Goal: Information Seeking & Learning: Learn about a topic

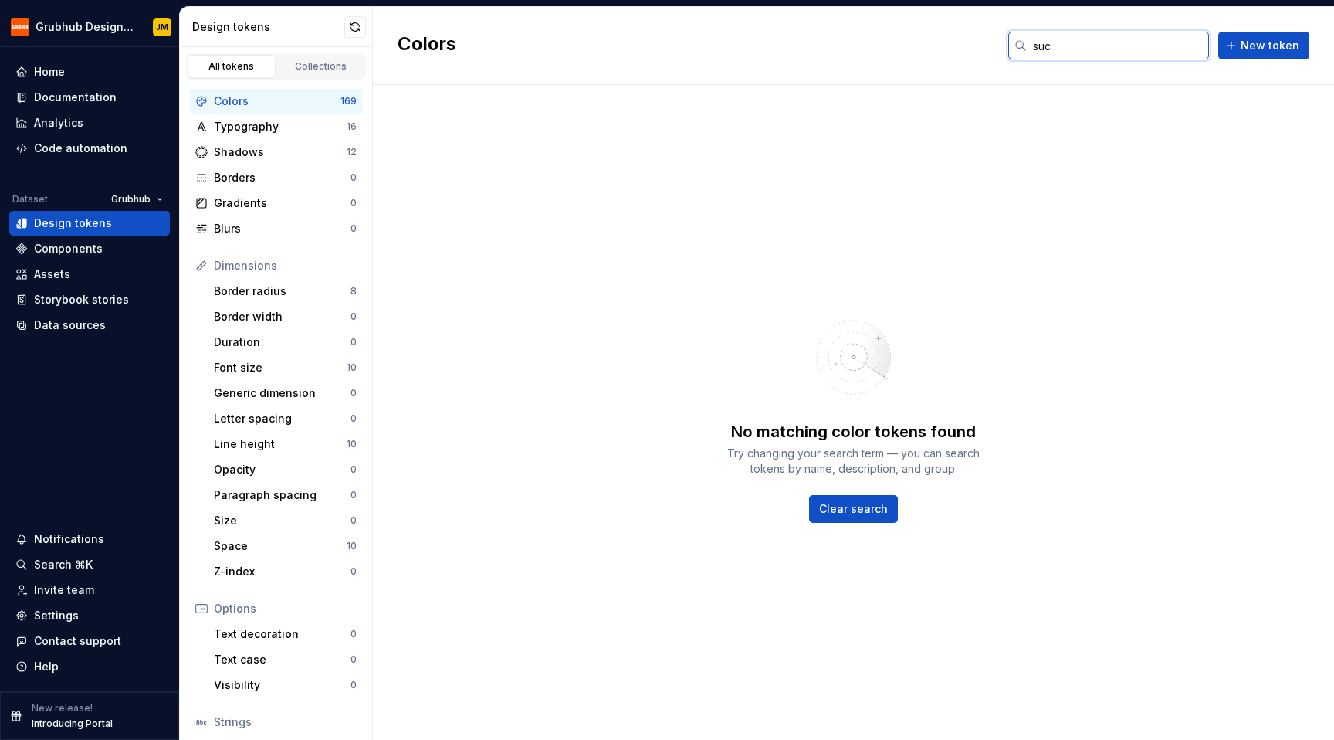
type input "suce"
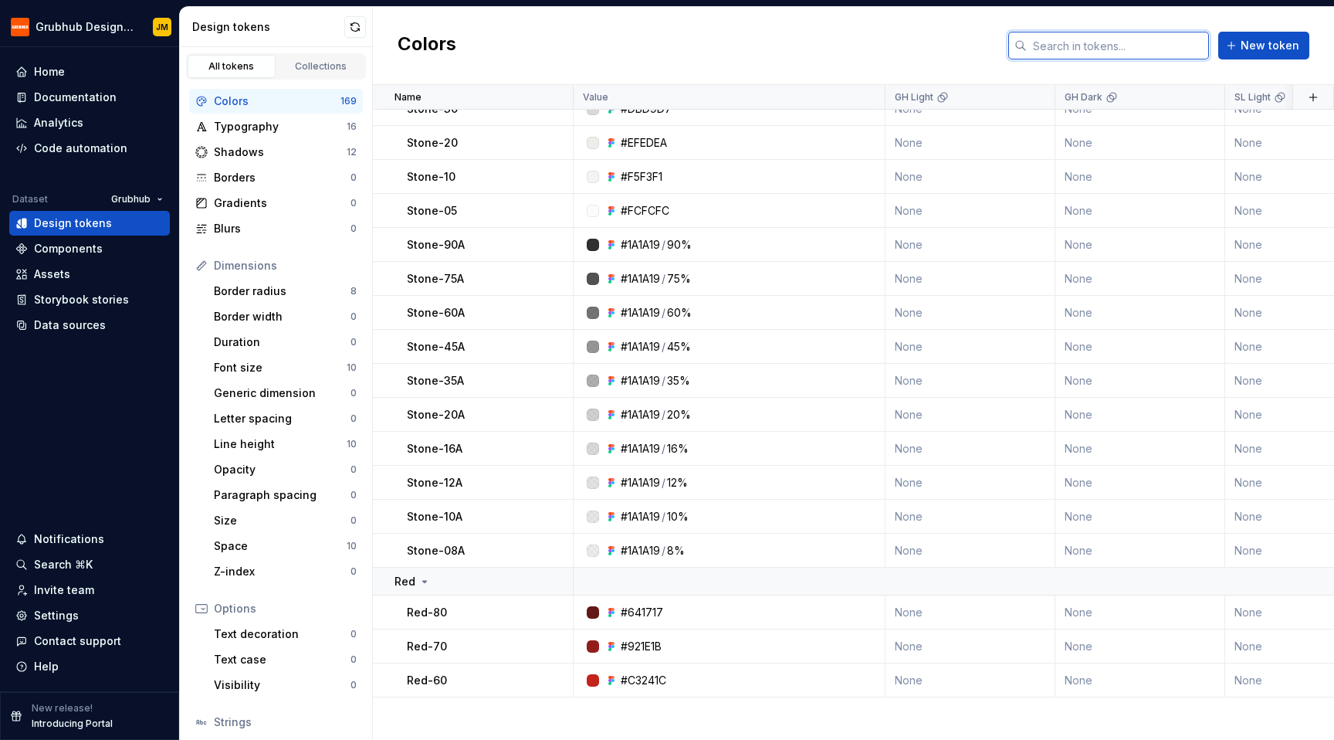
scroll to position [5857, 0]
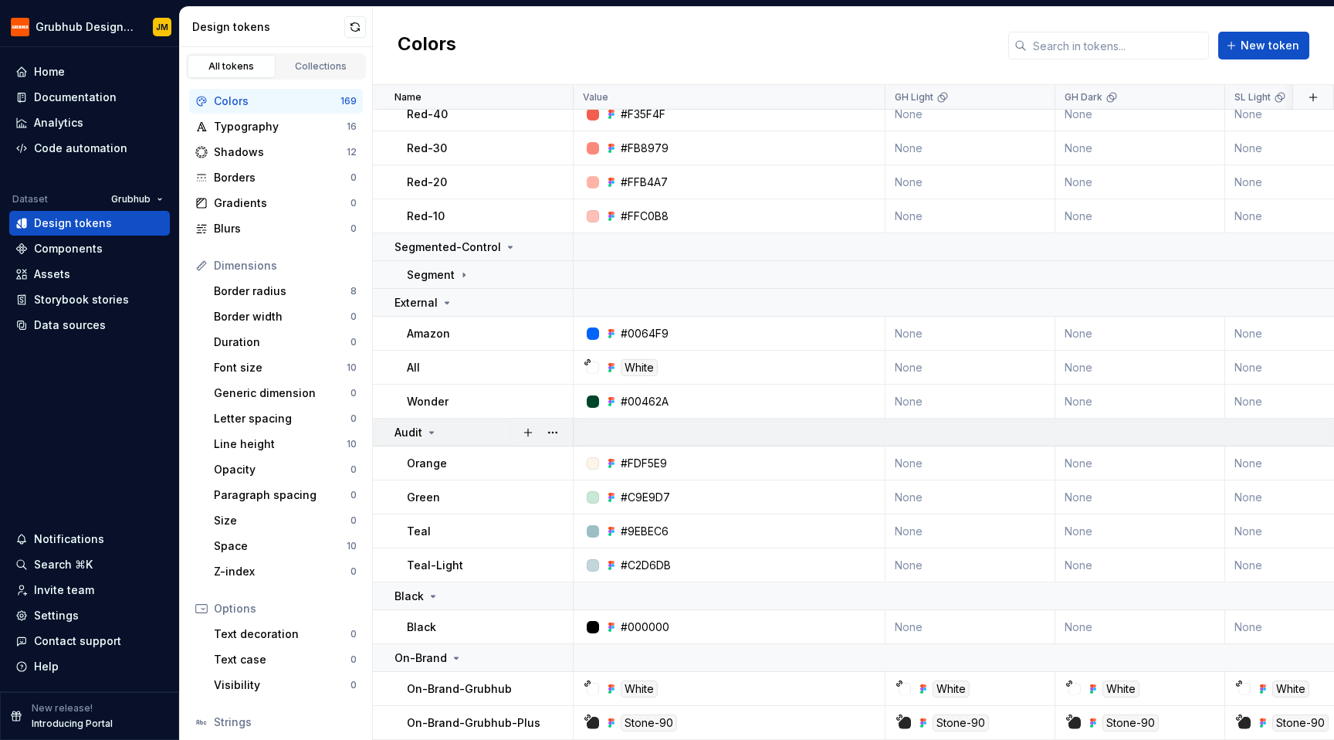
click at [423, 425] on div "Audit" at bounding box center [416, 432] width 43 height 15
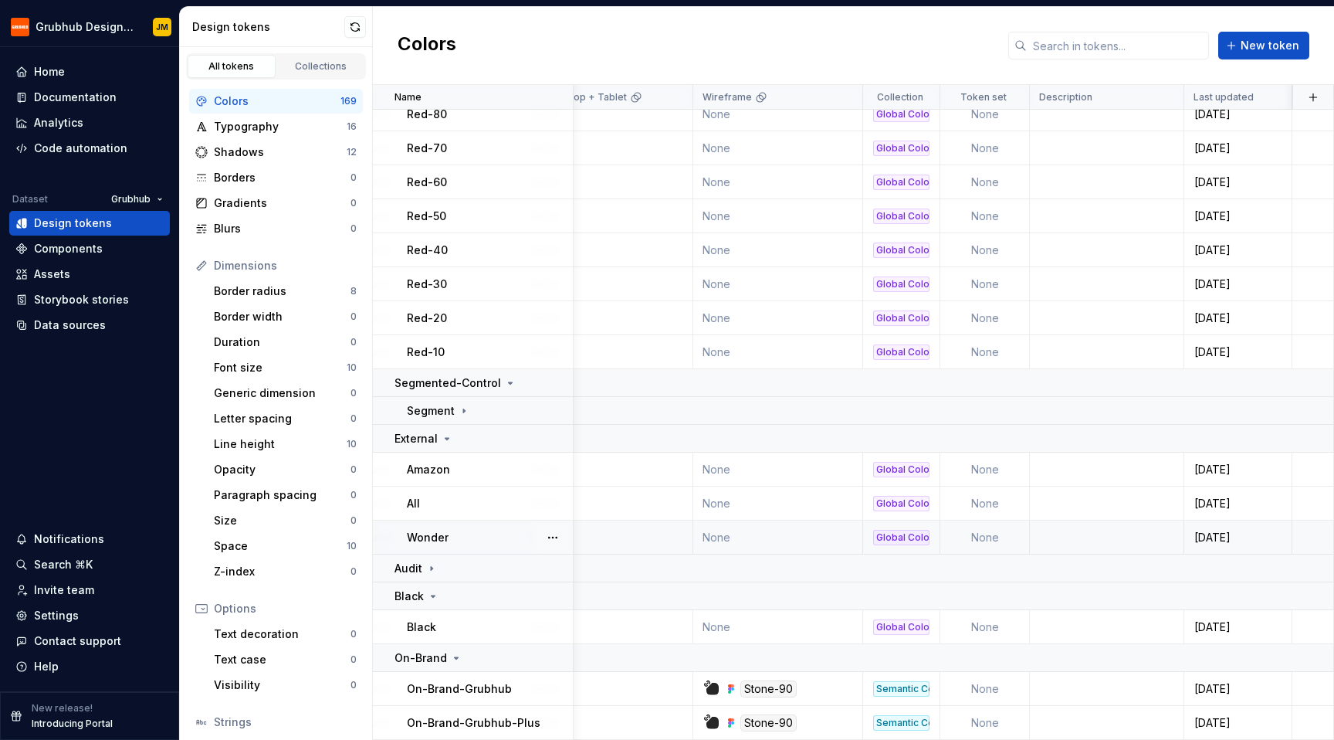
scroll to position [5721, 1729]
click at [903, 681] on div "Semantic Color" at bounding box center [901, 688] width 56 height 15
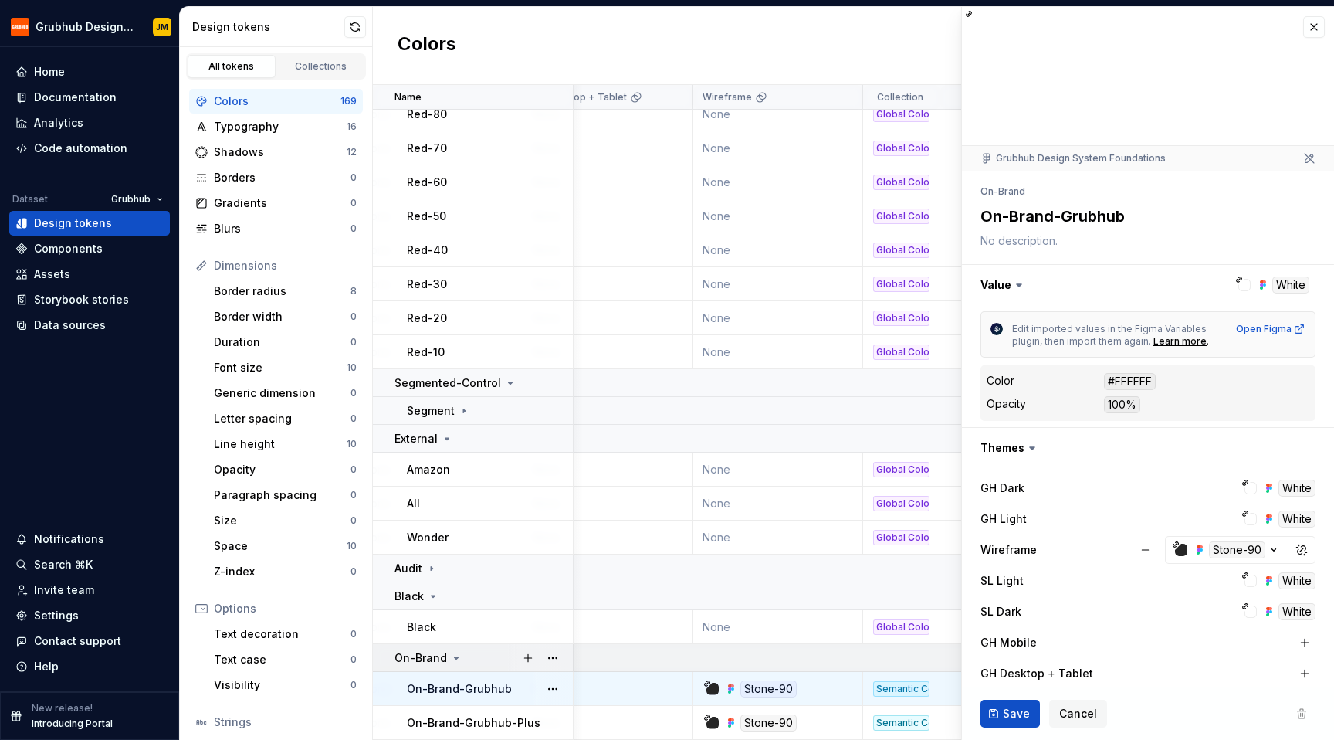
type textarea "*"
click at [1307, 28] on button "button" at bounding box center [1314, 27] width 22 height 22
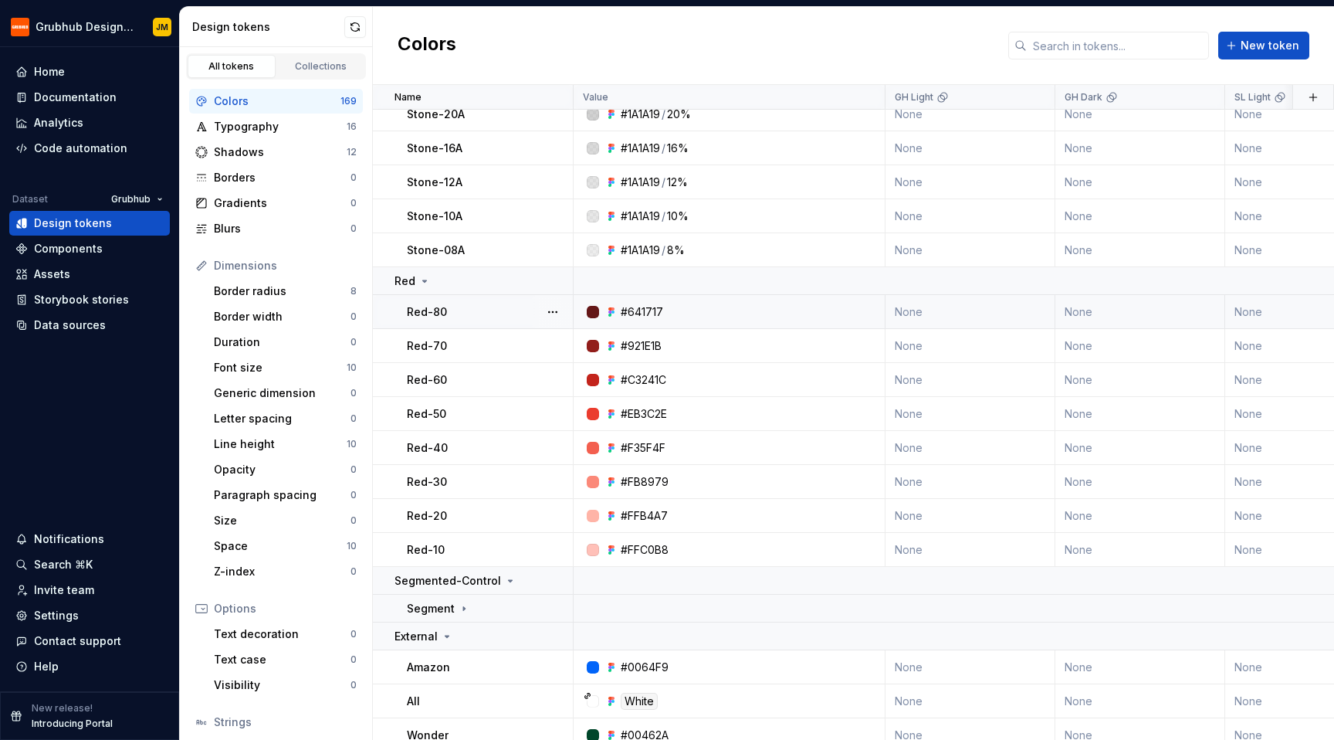
scroll to position [5494, 0]
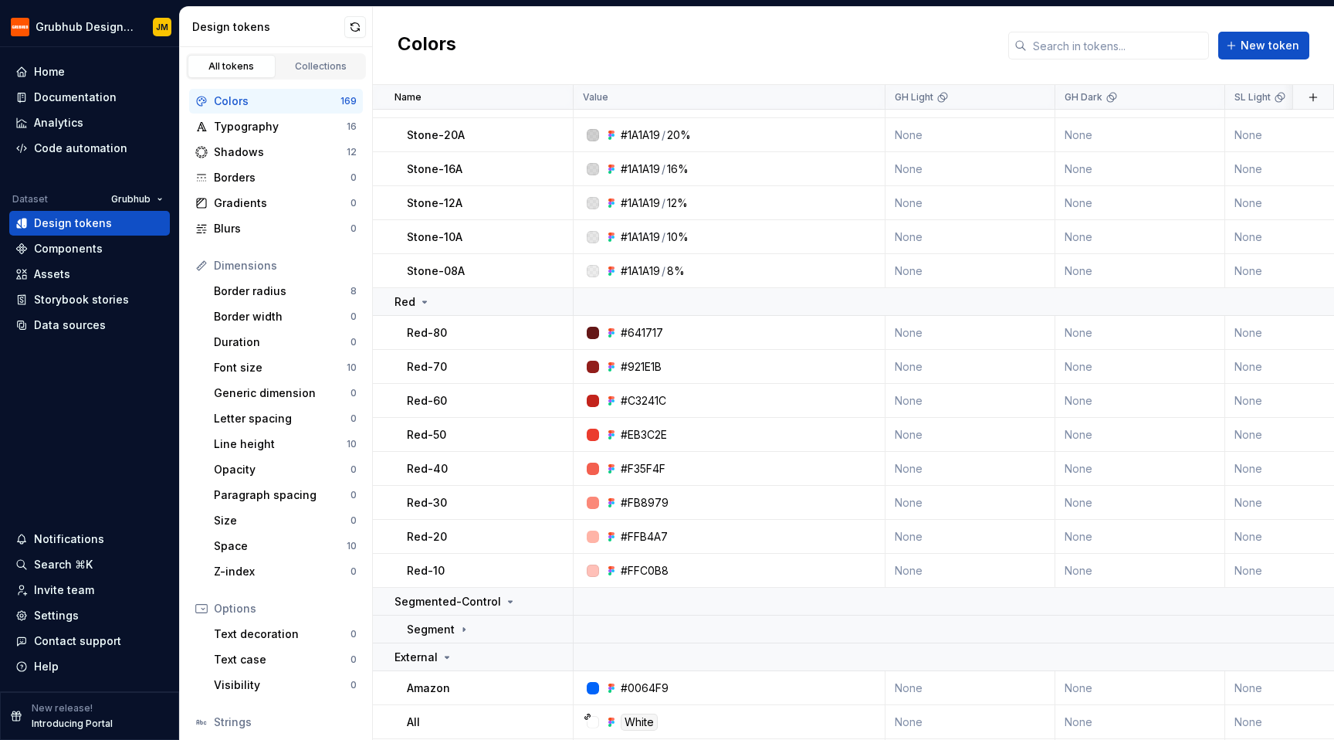
click at [1085, 63] on div "Colors New token" at bounding box center [853, 46] width 961 height 78
click at [1085, 41] on input "text" at bounding box center [1118, 46] width 182 height 28
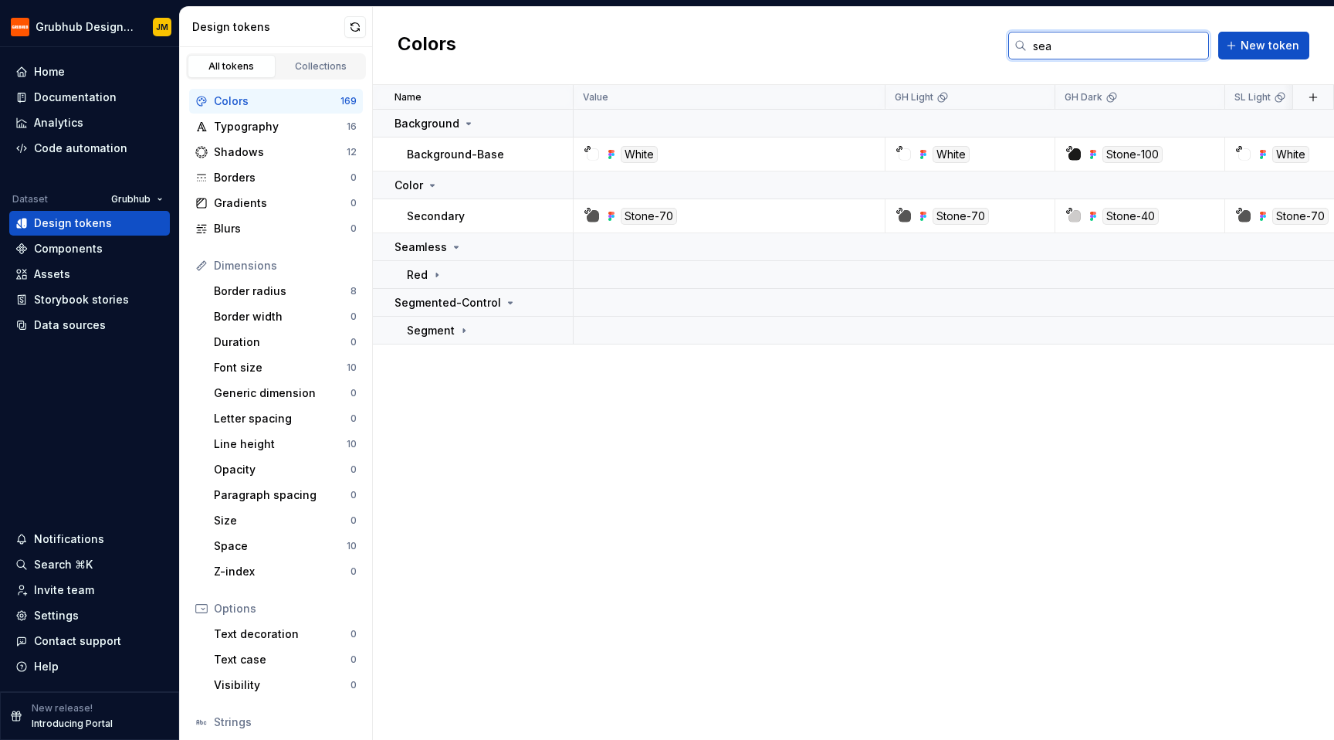
scroll to position [0, 0]
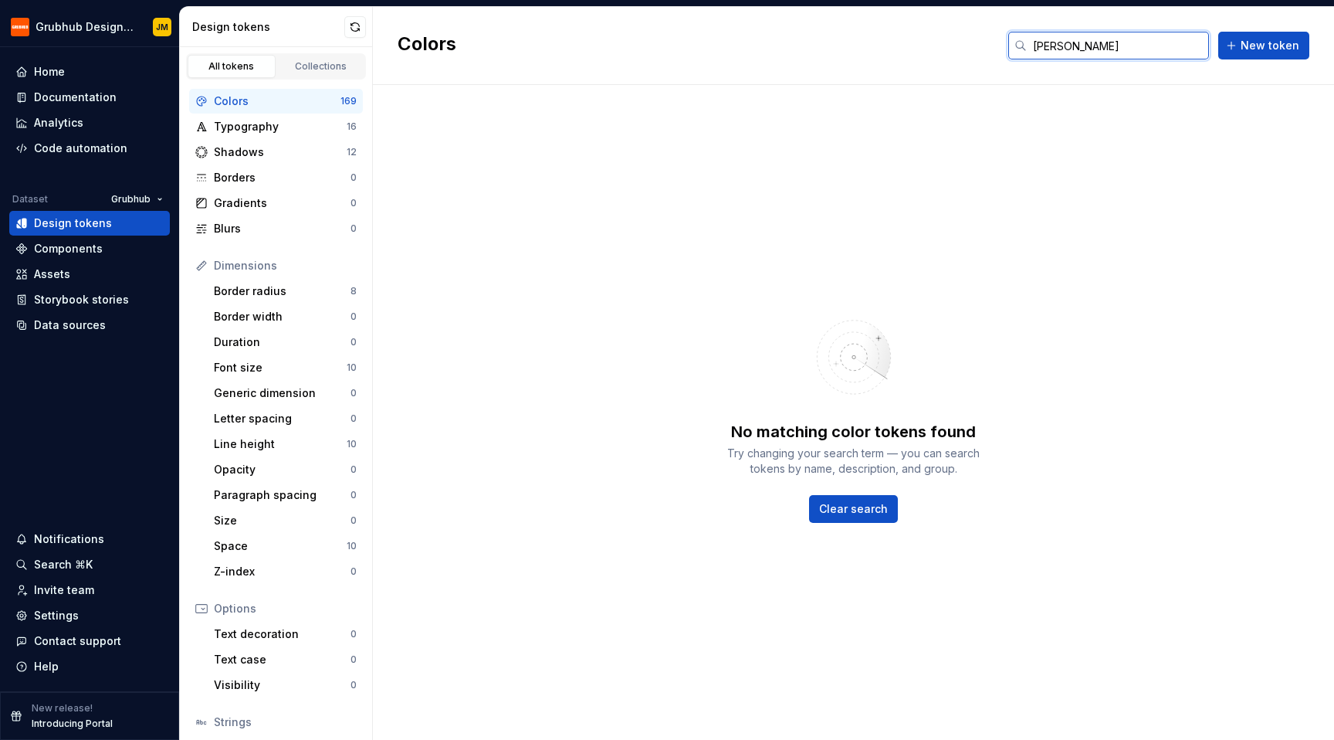
type input "semant"
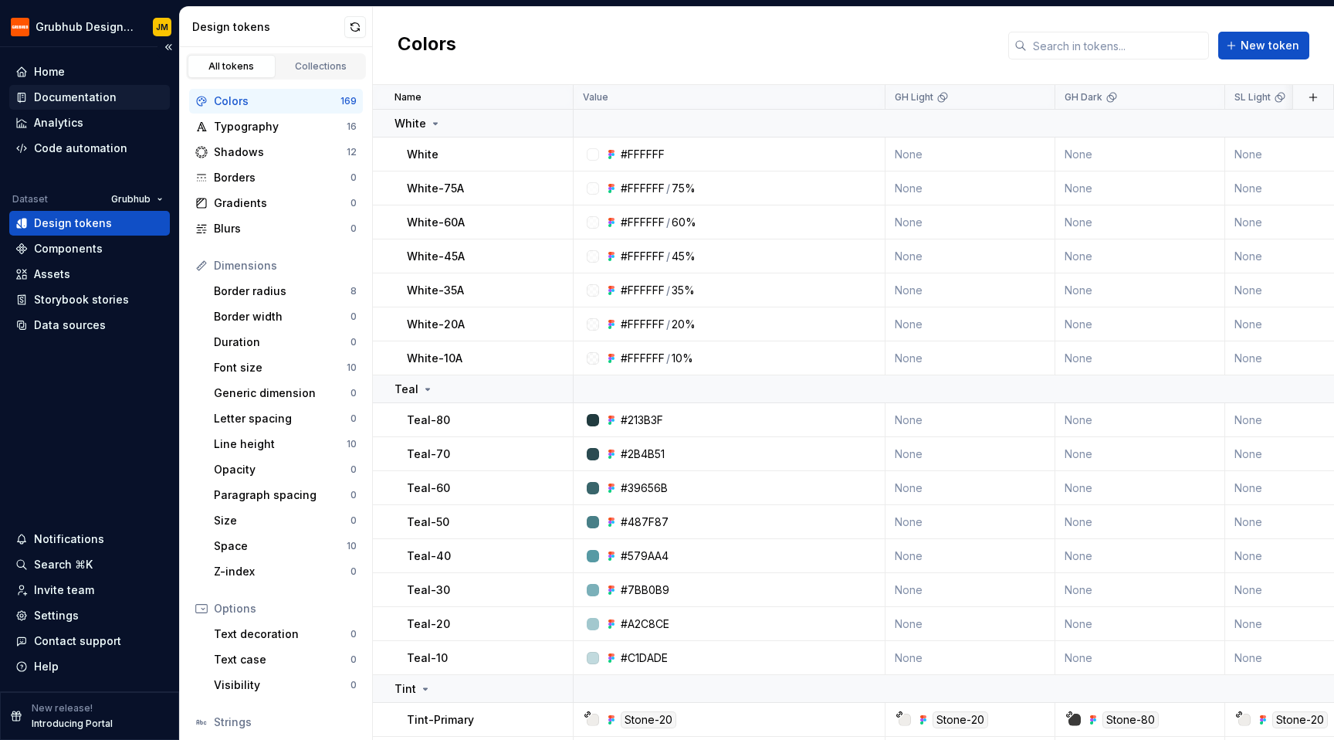
click at [56, 90] on div "Documentation" at bounding box center [75, 97] width 83 height 15
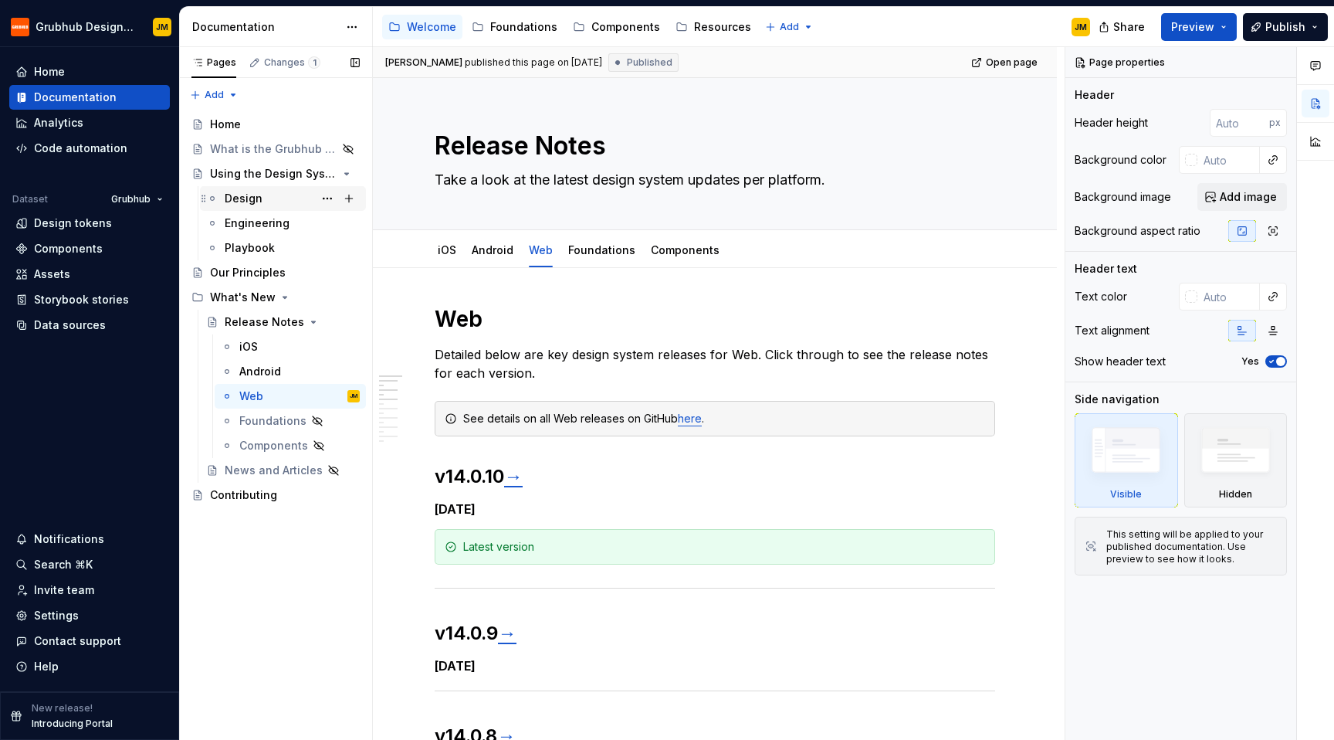
click at [265, 199] on div "Design" at bounding box center [292, 199] width 135 height 22
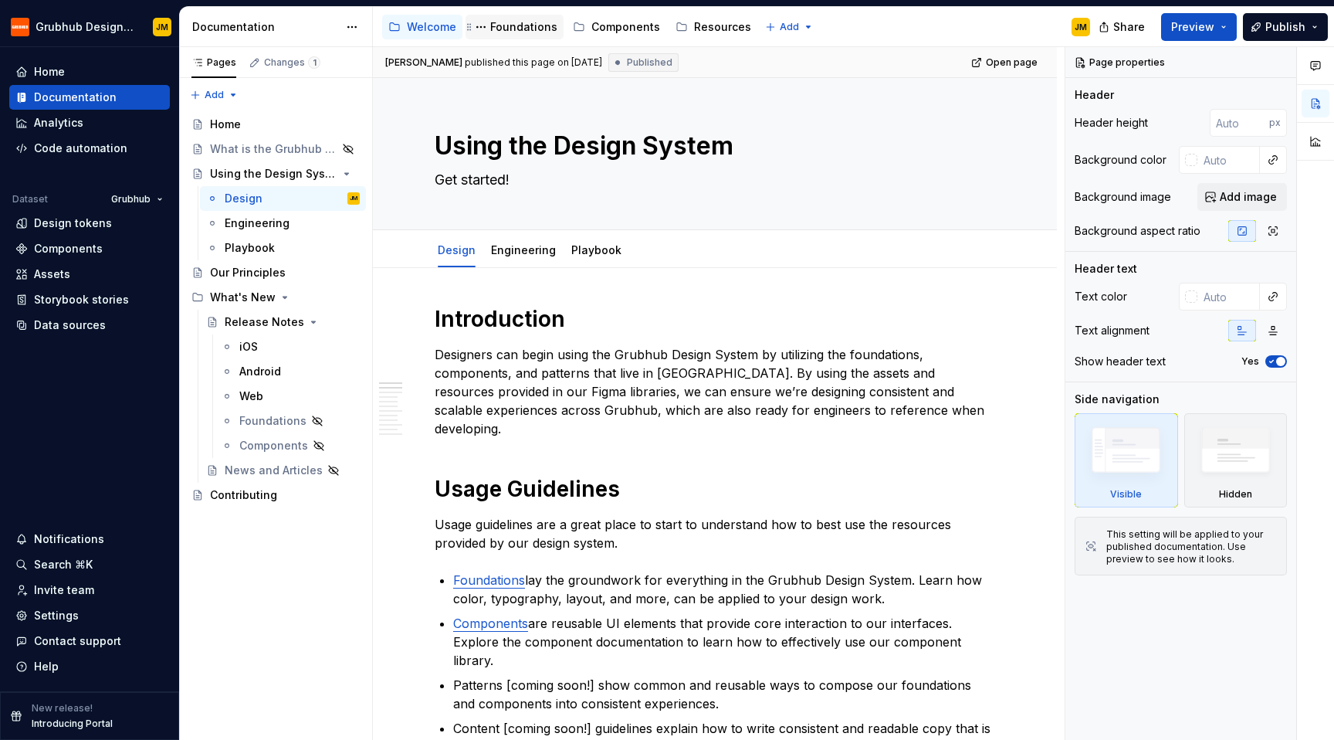
click at [523, 31] on div "Foundations" at bounding box center [523, 26] width 67 height 15
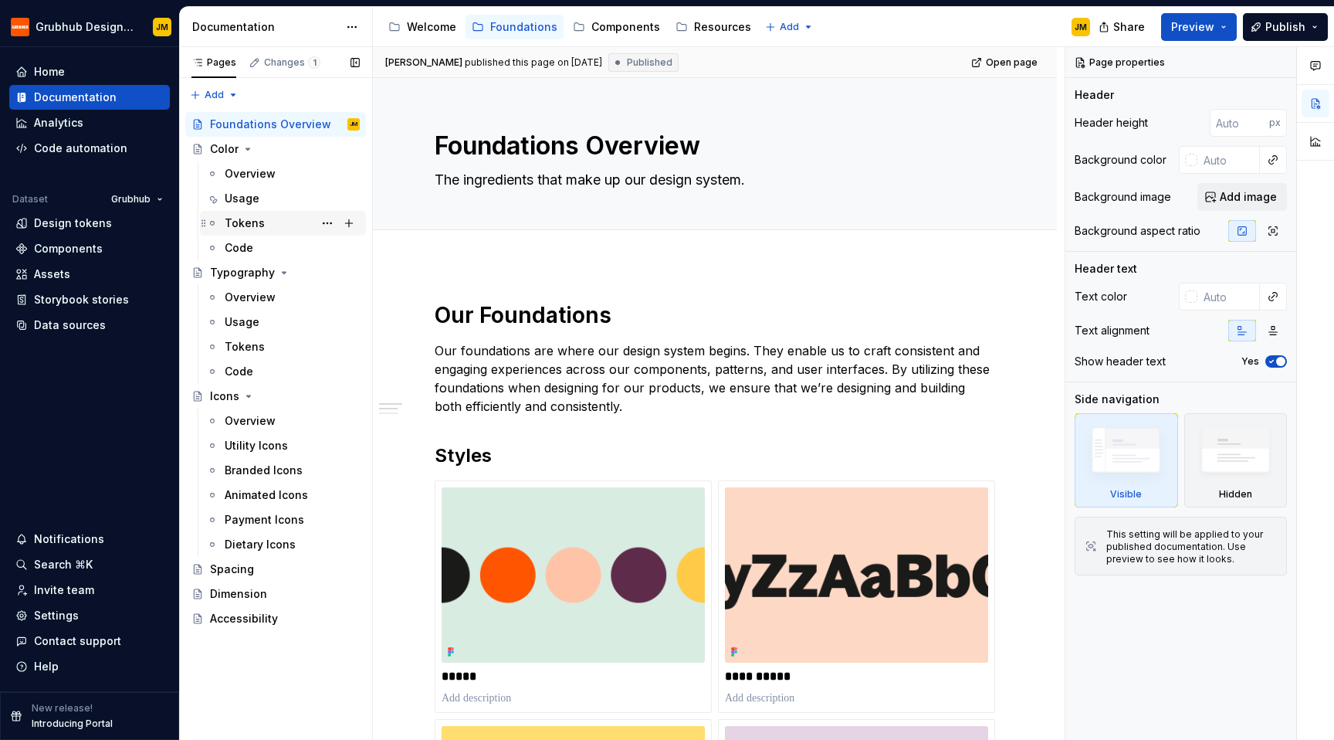
click at [273, 225] on div "Tokens" at bounding box center [292, 223] width 135 height 22
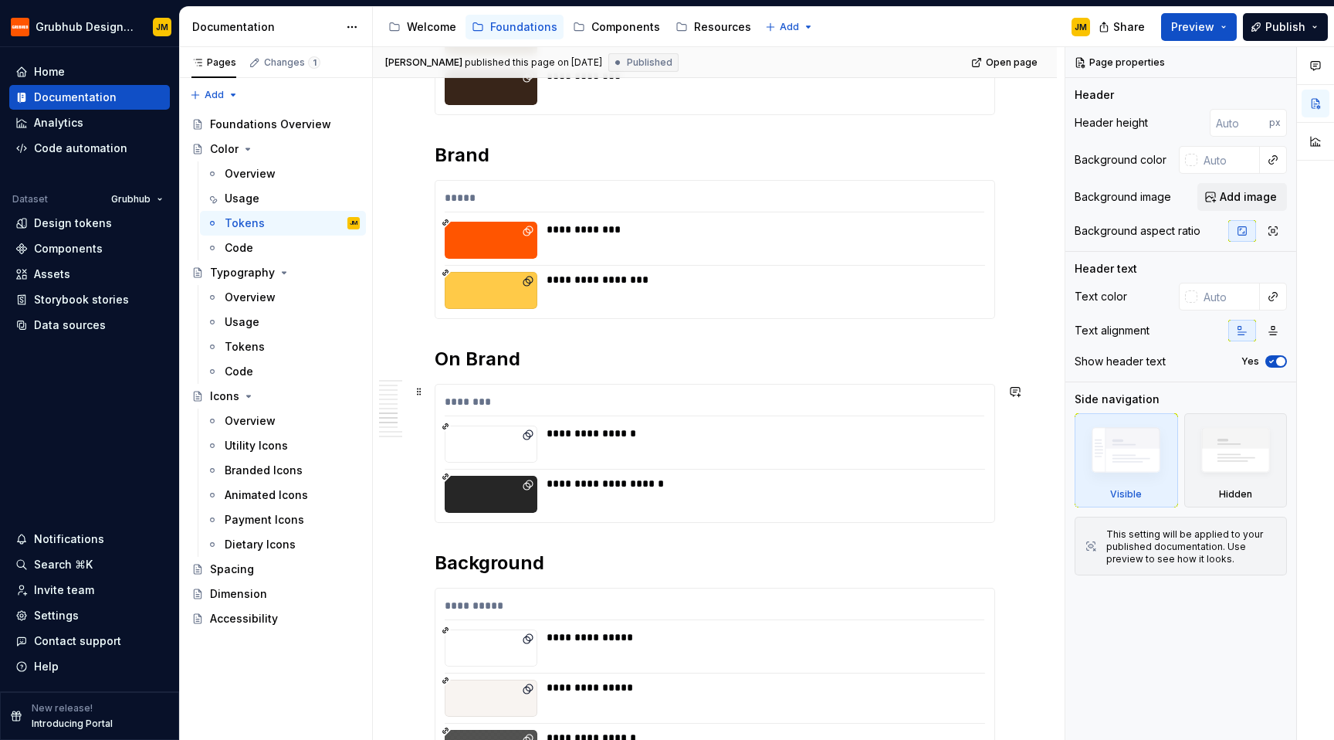
scroll to position [2979, 0]
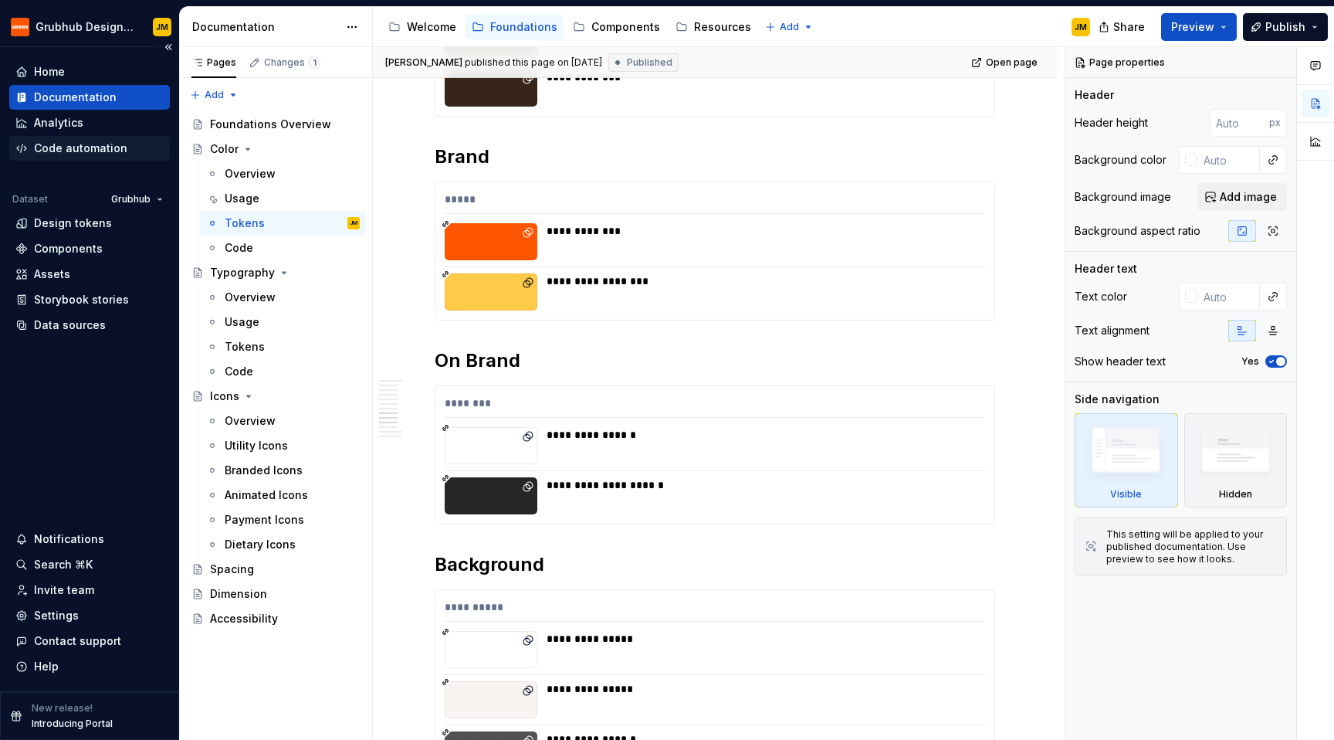
click at [97, 143] on div "Code automation" at bounding box center [80, 148] width 93 height 15
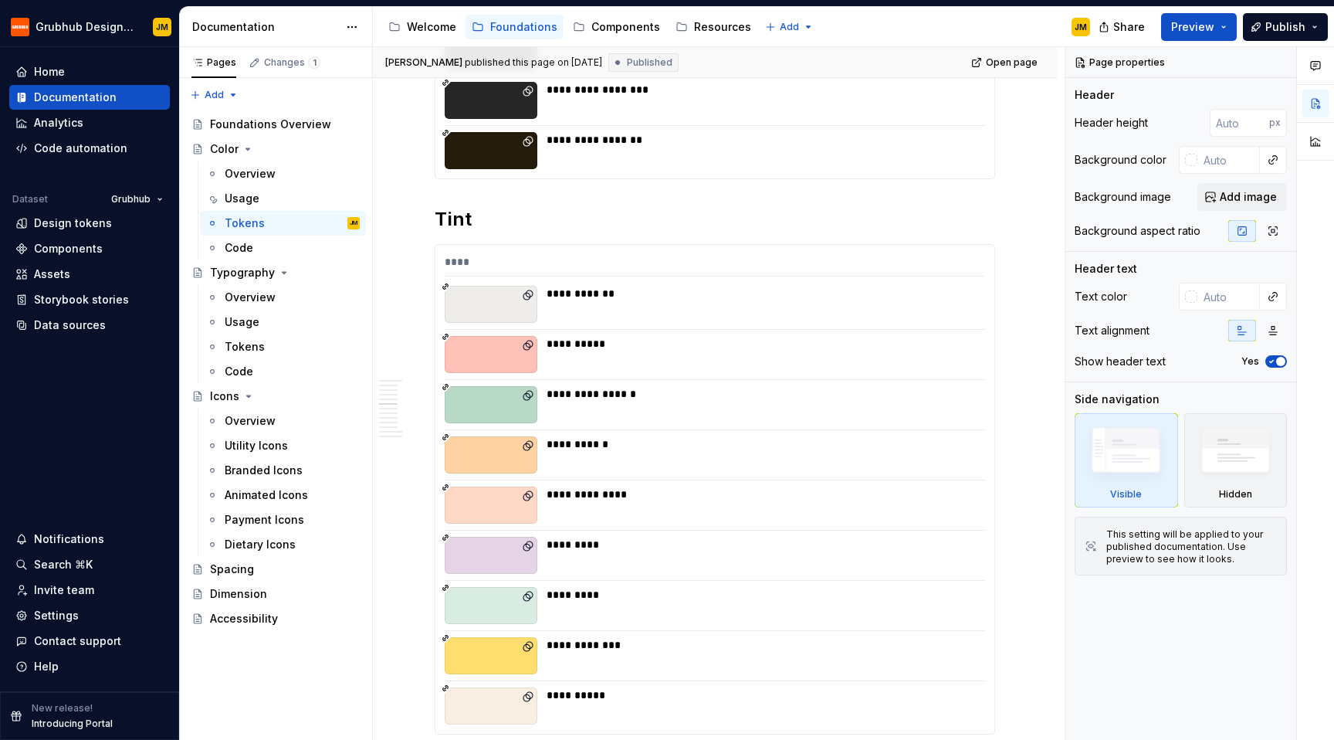
scroll to position [2362, 0]
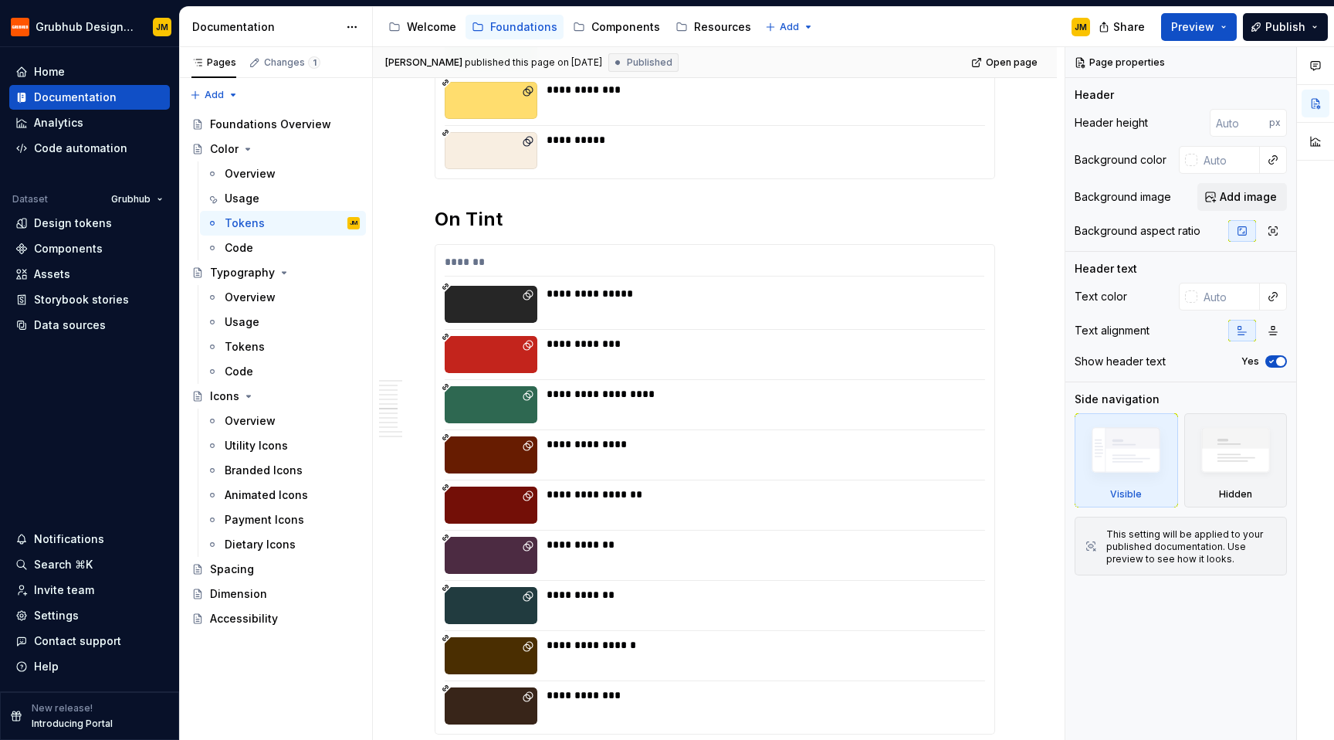
type textarea "*"
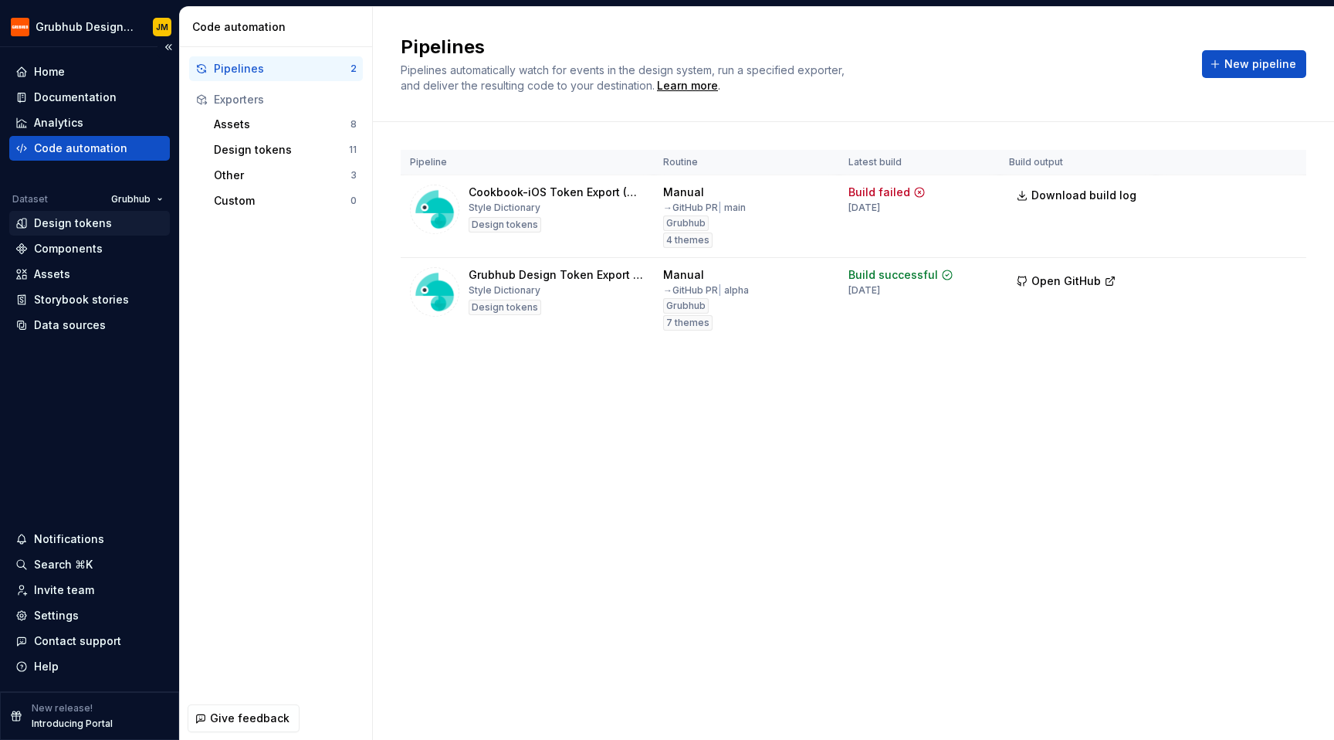
click at [82, 234] on div "Design tokens" at bounding box center [89, 223] width 161 height 25
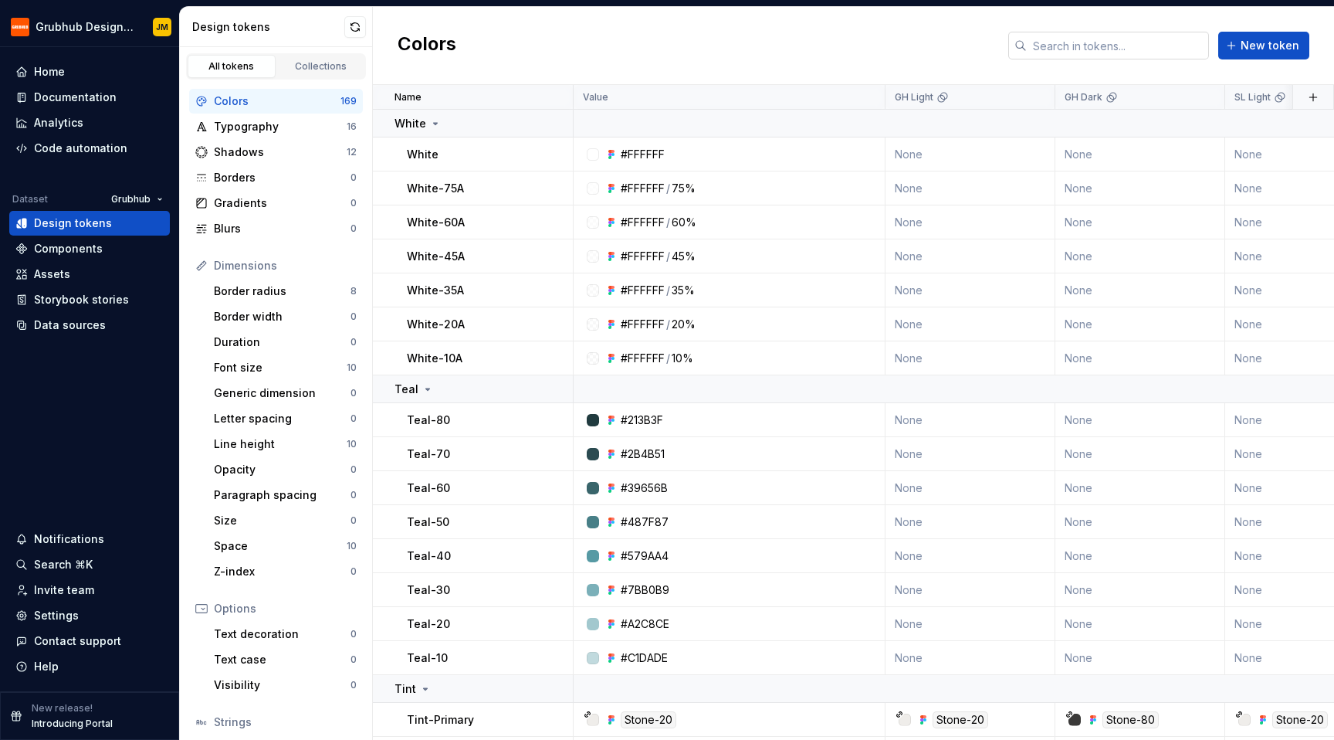
click at [1062, 49] on input "text" at bounding box center [1118, 46] width 182 height 28
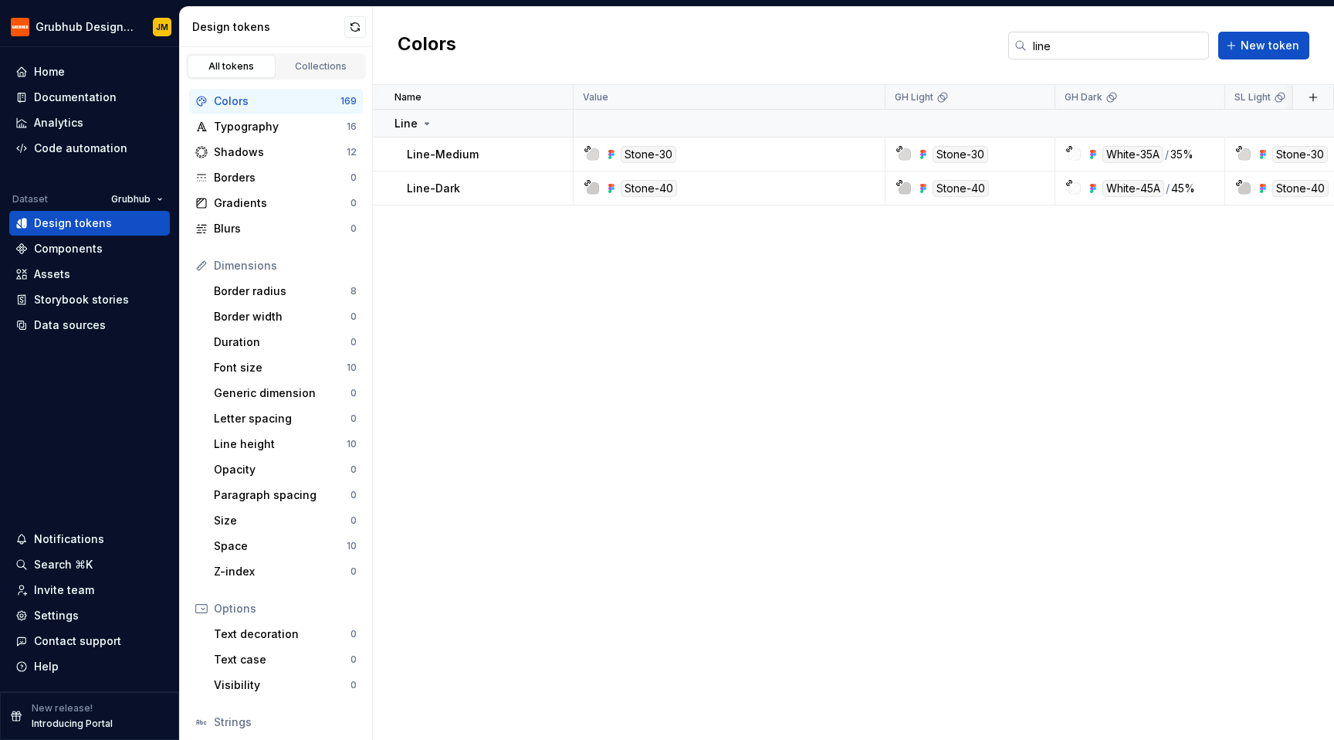
click at [1105, 48] on input "line" at bounding box center [1118, 46] width 182 height 28
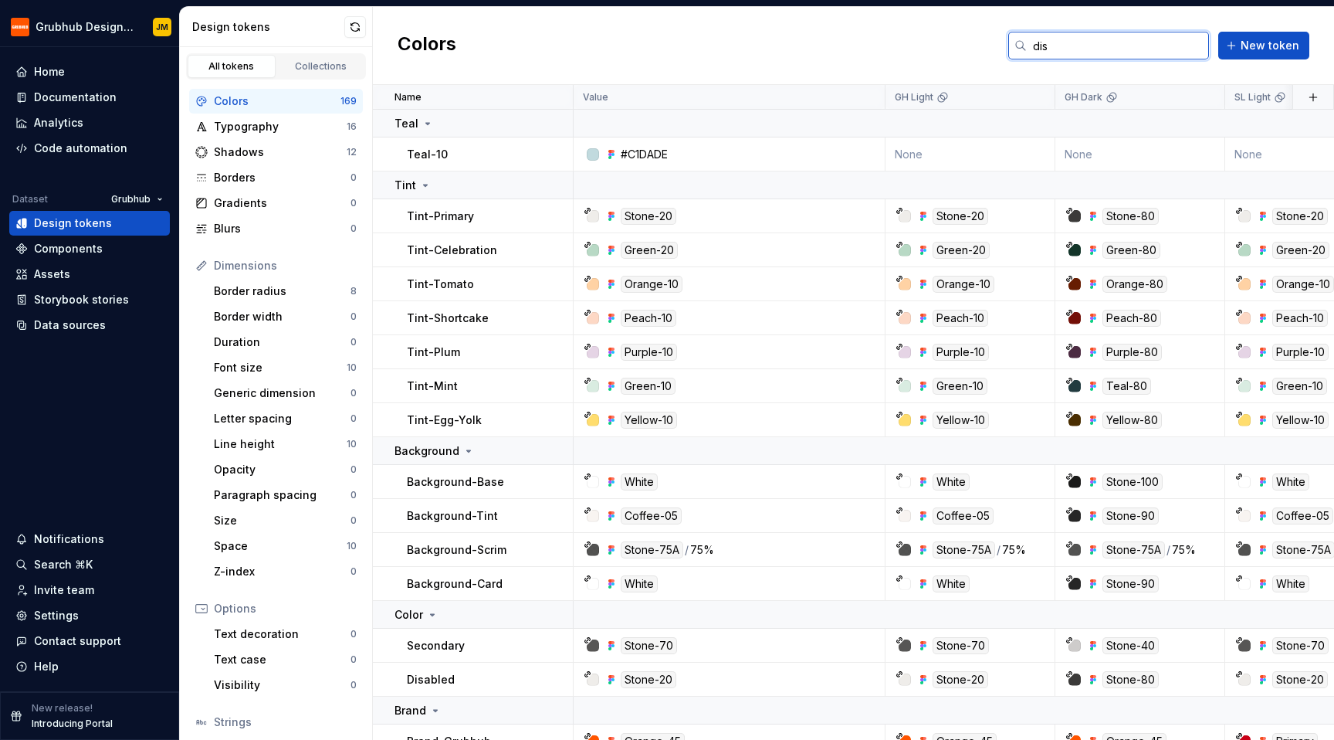
type input "disa"
type input "dang"
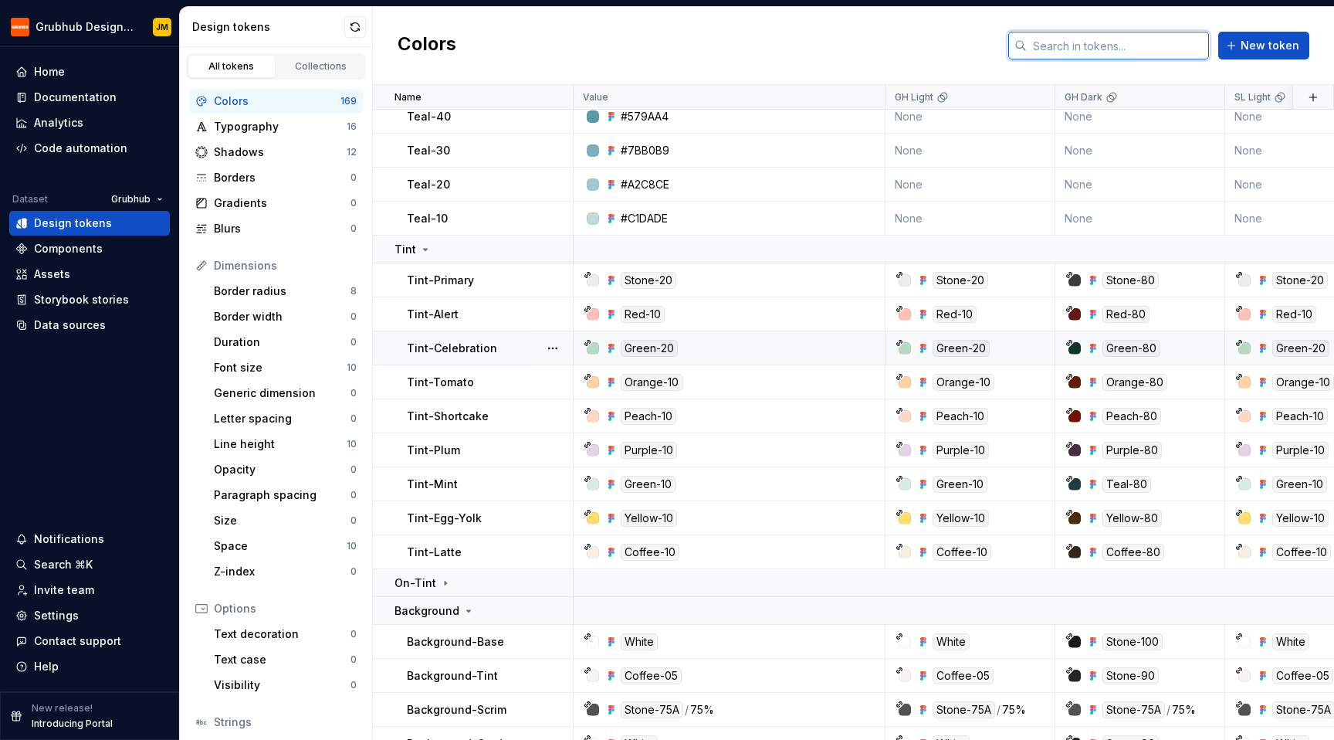
scroll to position [201, 2]
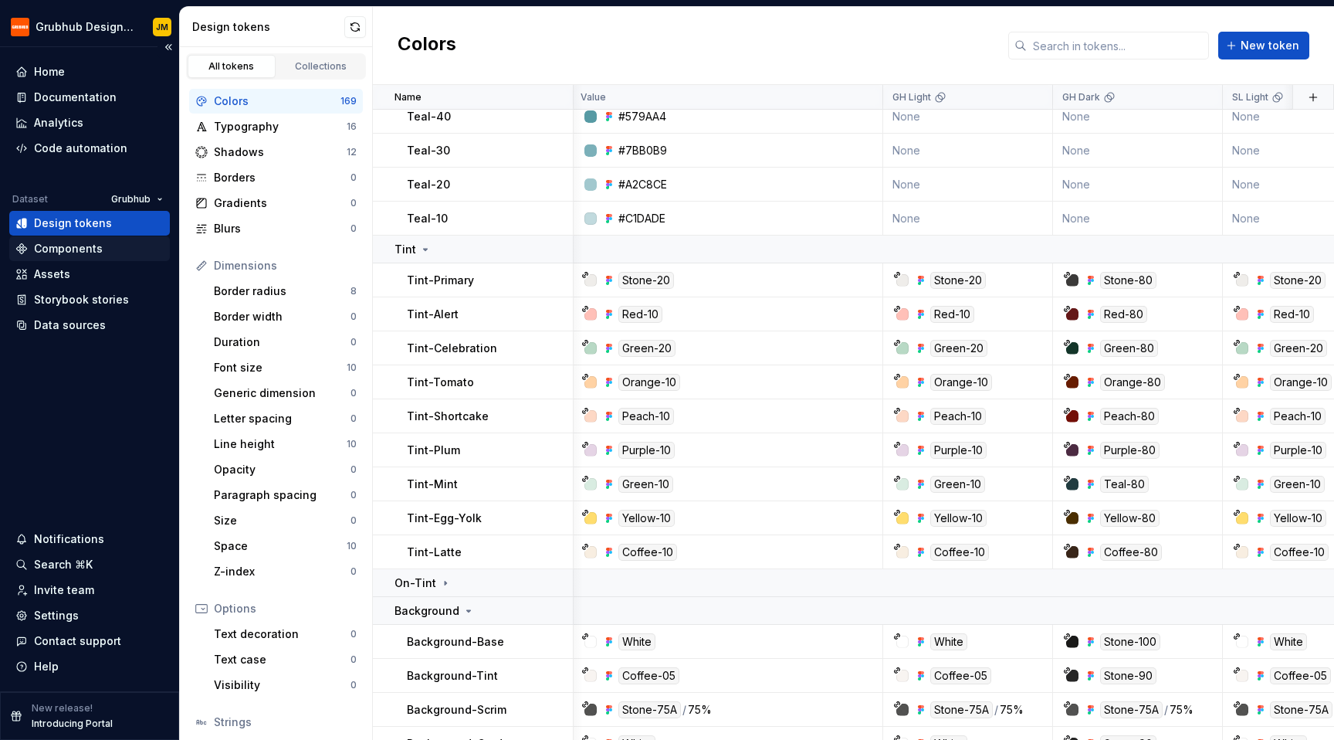
click at [100, 244] on div "Components" at bounding box center [89, 248] width 148 height 15
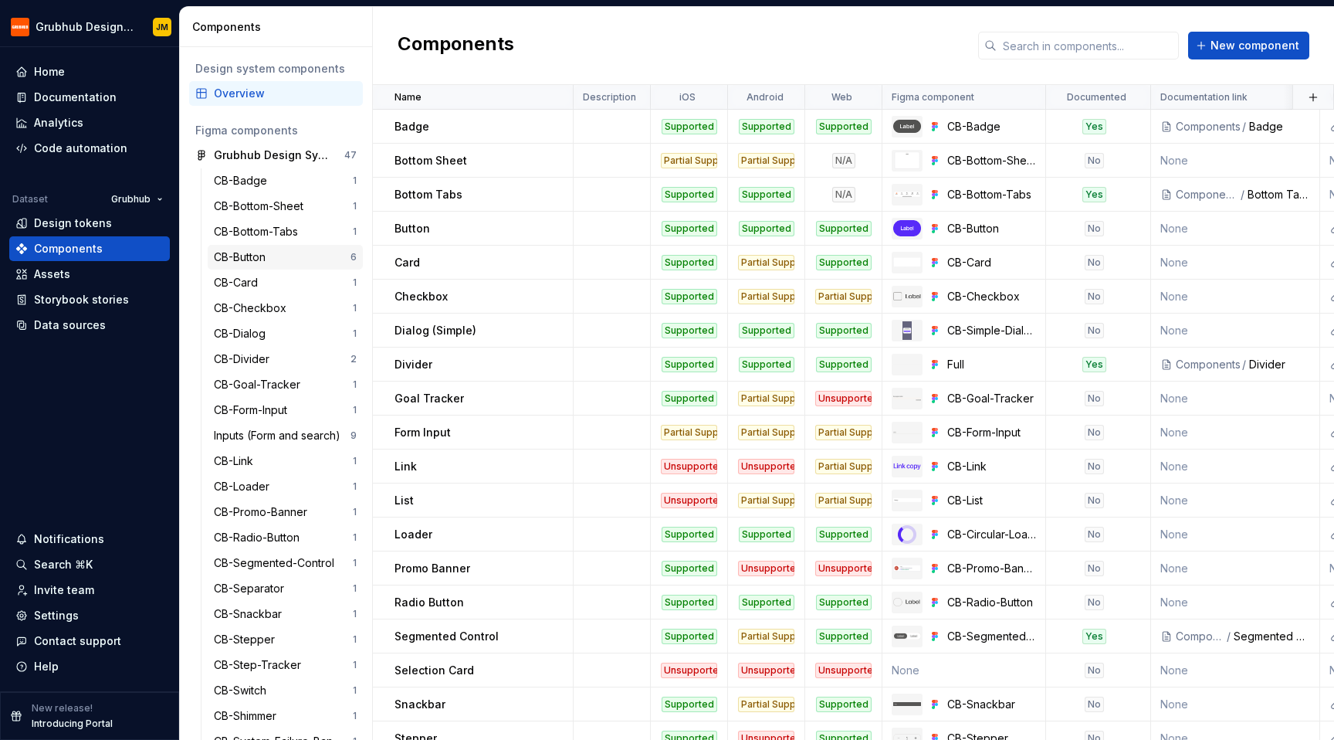
click at [267, 258] on div "CB-Button" at bounding box center [243, 256] width 58 height 15
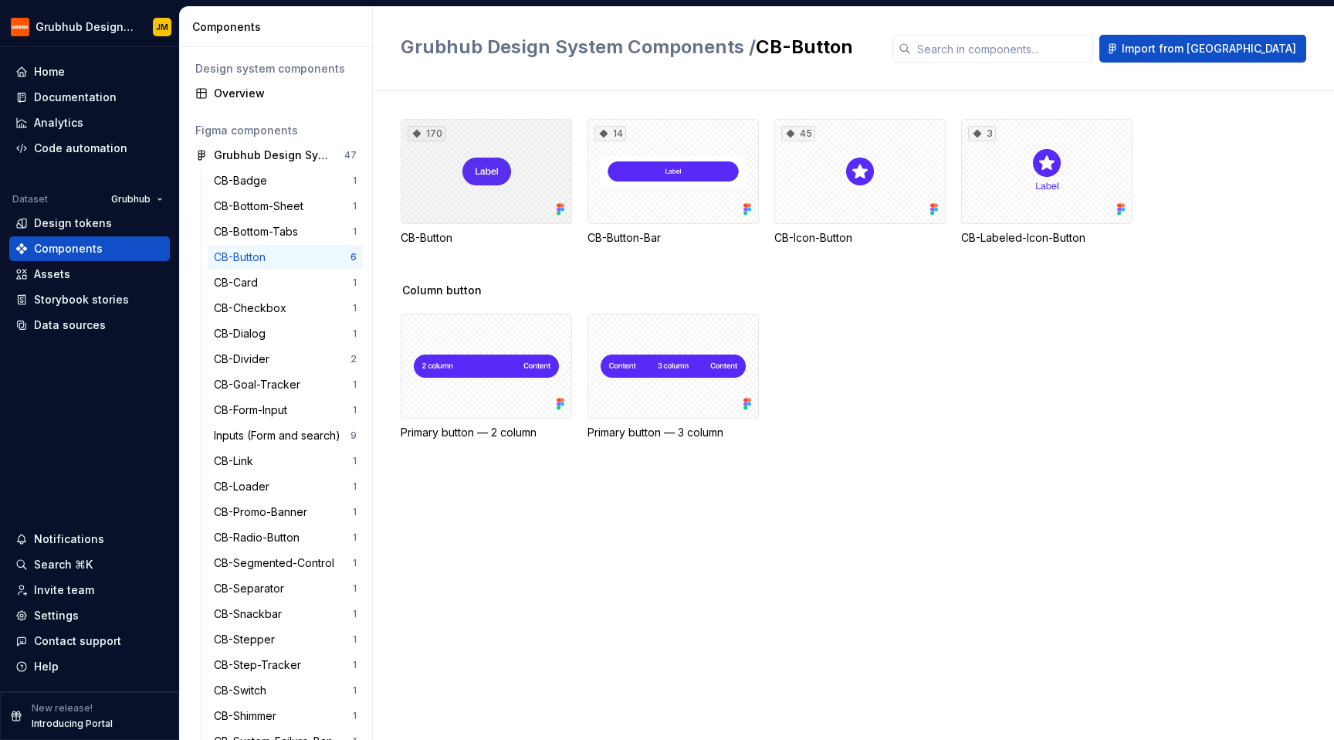
click at [532, 180] on div "170" at bounding box center [486, 171] width 171 height 105
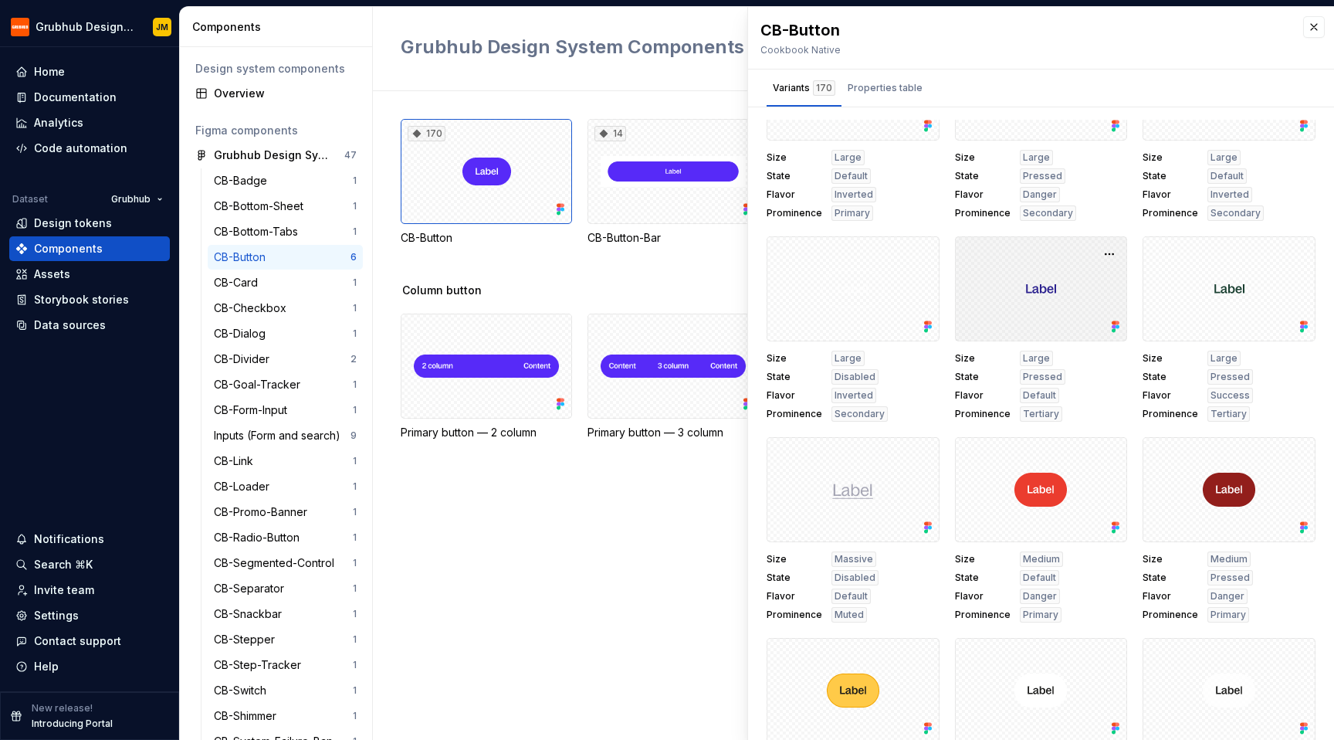
scroll to position [666, 0]
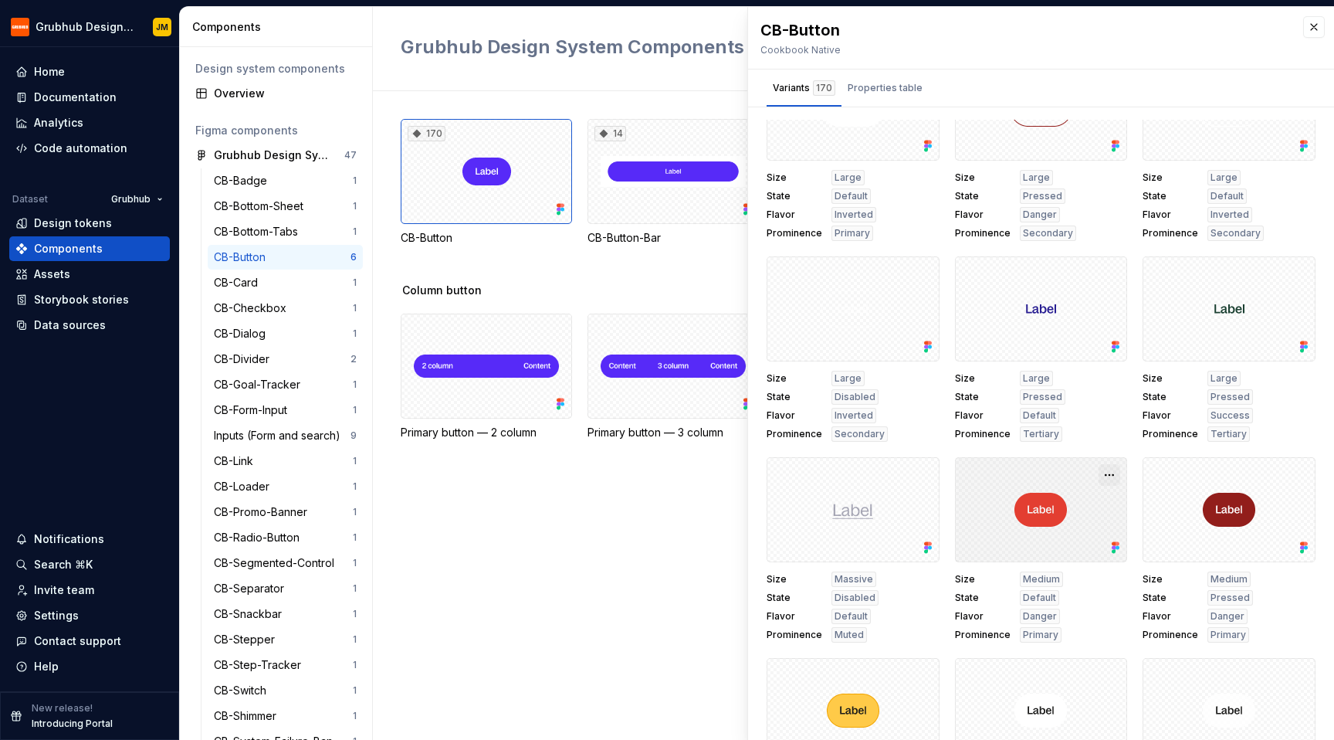
click at [1099, 469] on button "button" at bounding box center [1110, 475] width 22 height 22
click at [1060, 501] on div "Open in Figma" at bounding box center [1045, 520] width 100 height 46
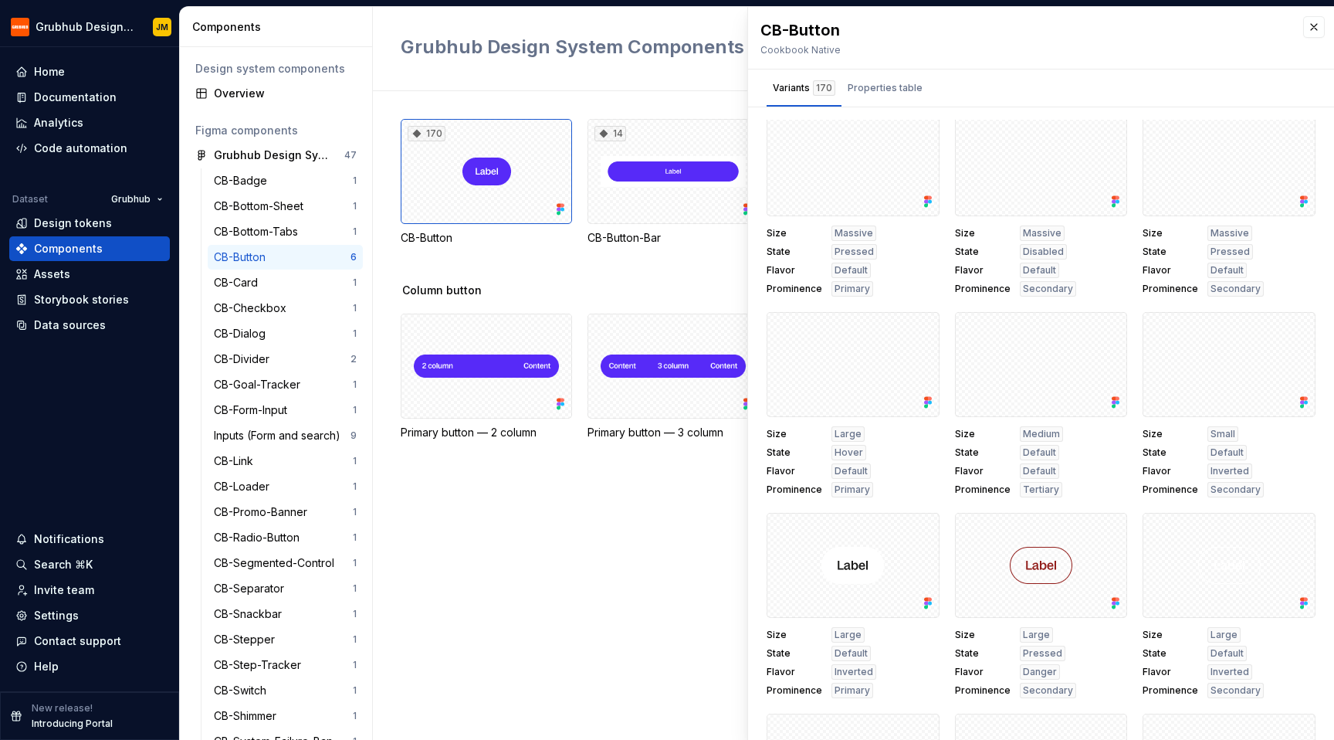
scroll to position [0, 0]
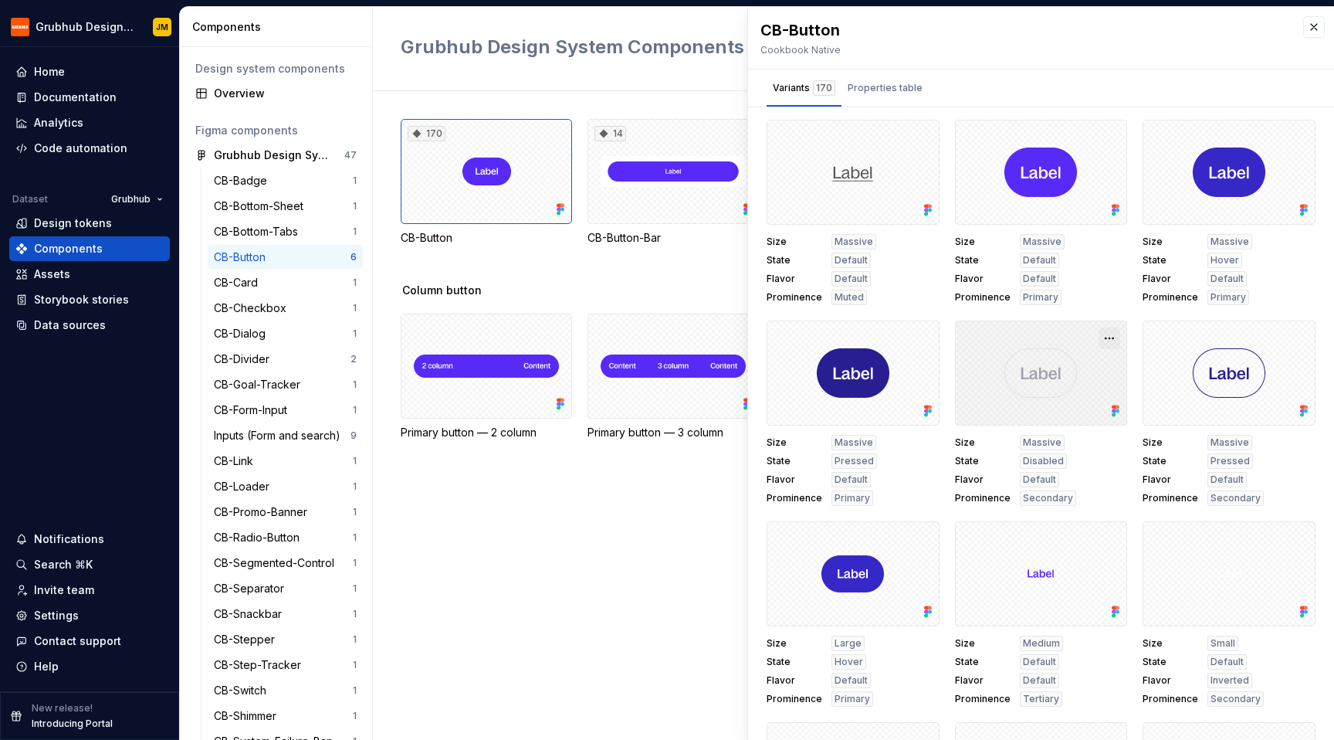
click at [1099, 337] on button "button" at bounding box center [1110, 338] width 22 height 22
click at [1051, 369] on div "Open in Figma" at bounding box center [1045, 384] width 100 height 46
